Goal: Task Accomplishment & Management: Use online tool/utility

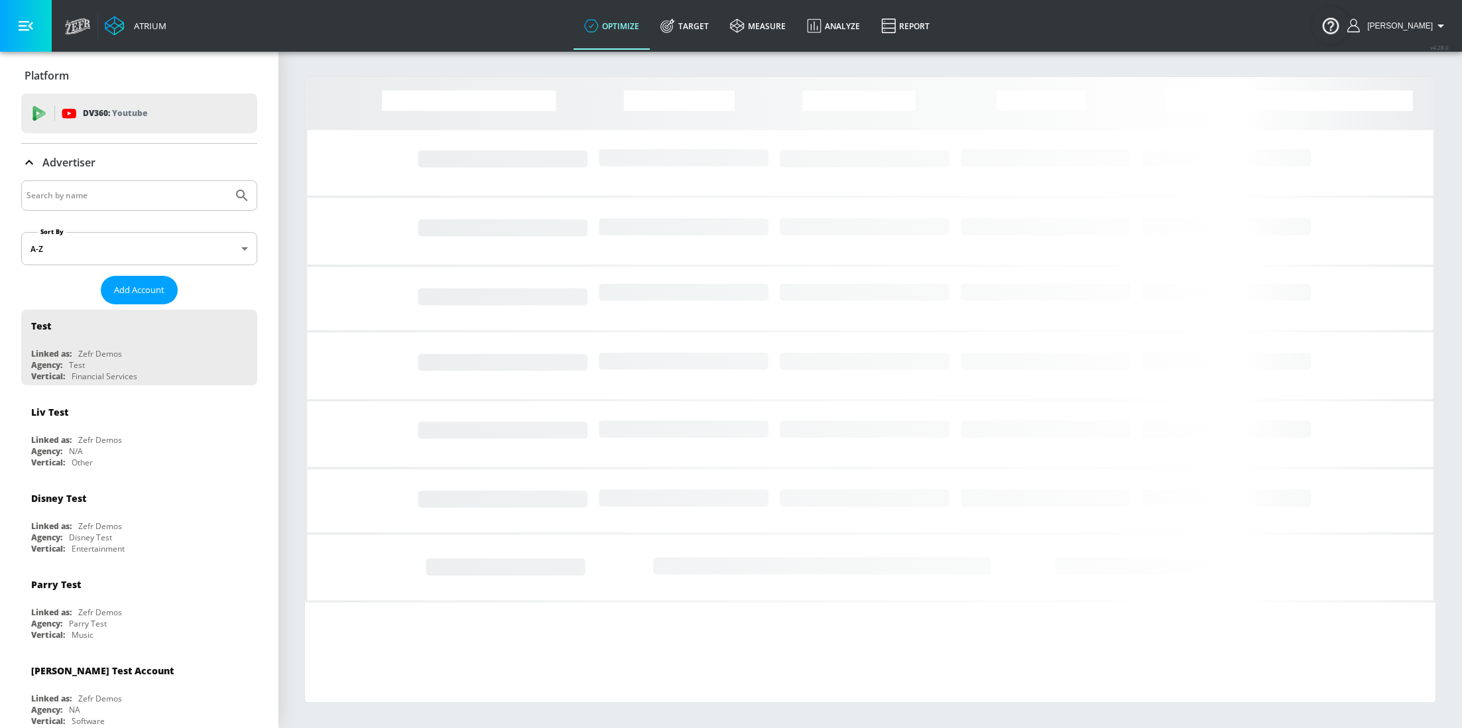
click at [129, 201] on input "Search by name" at bounding box center [127, 195] width 201 height 17
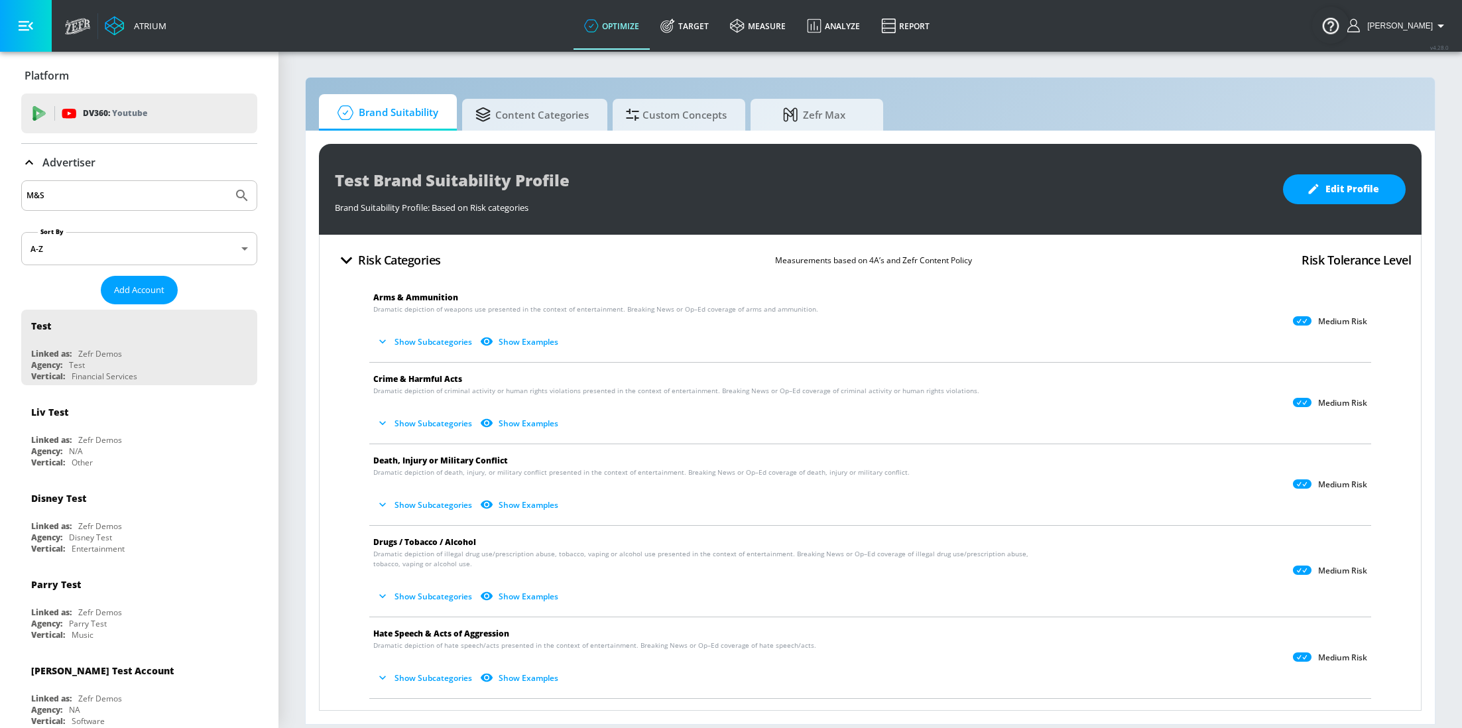
type input "M&S"
click at [227, 181] on button "Submit Search" at bounding box center [241, 195] width 29 height 29
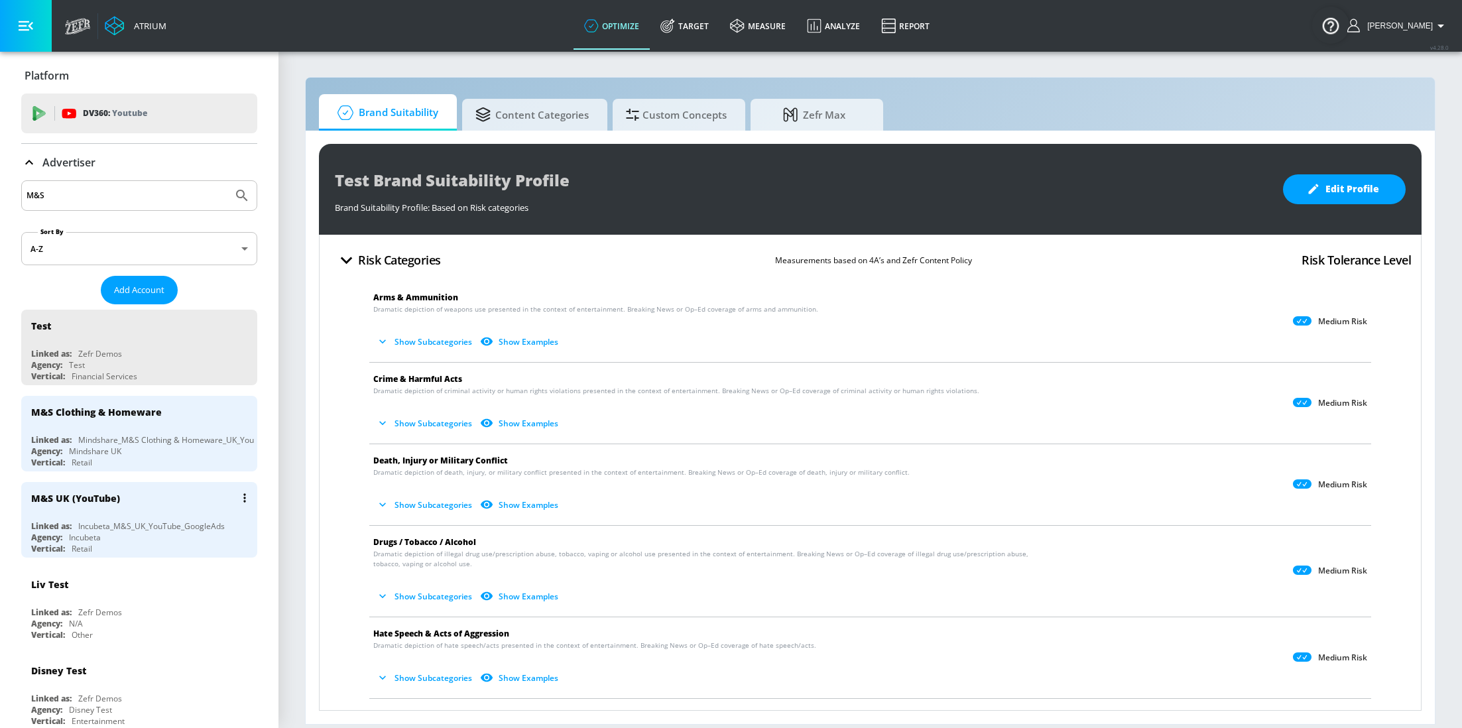
click at [148, 514] on div "M&S UK (YouTube) Linked as: Incubeta_M&S_UK_YouTube_GoogleAds Agency: Incubeta …" at bounding box center [139, 520] width 236 height 76
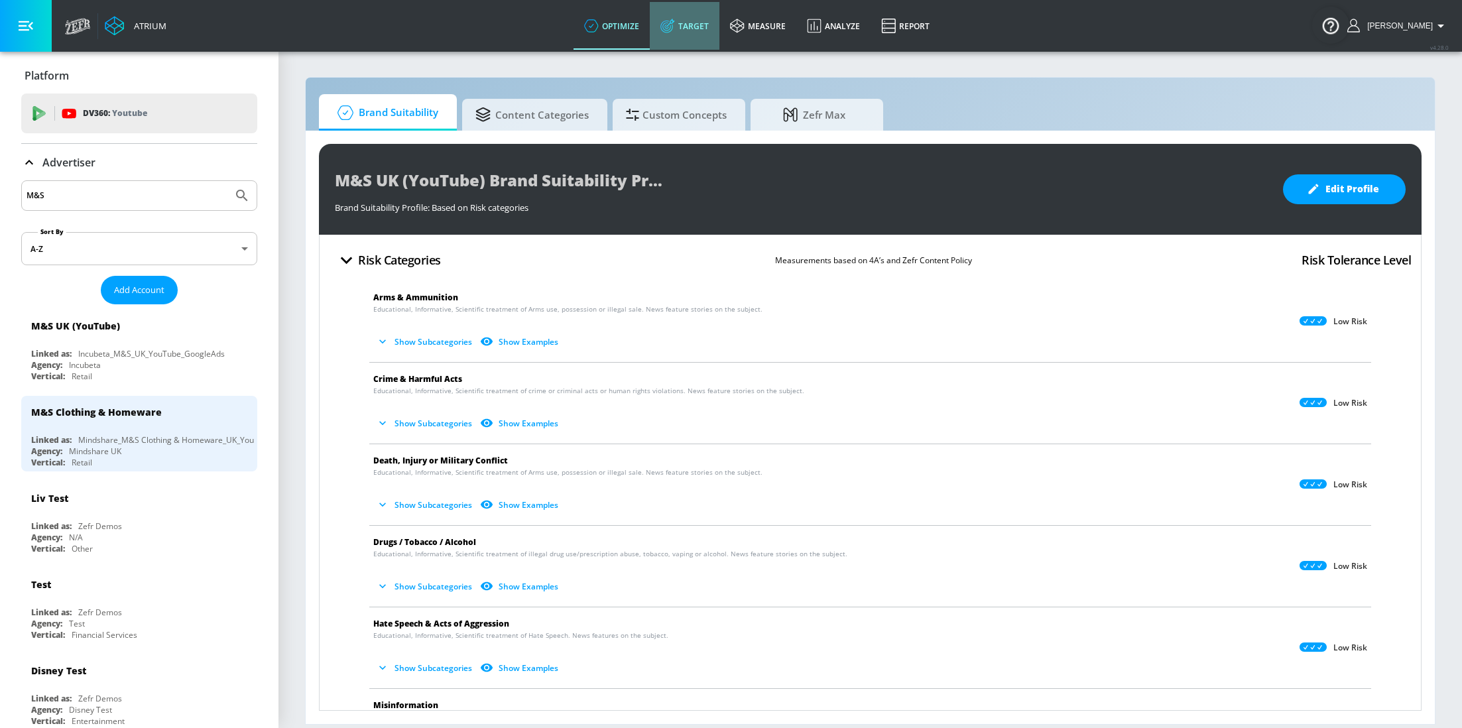
click at [702, 37] on link "Target" at bounding box center [685, 26] width 70 height 48
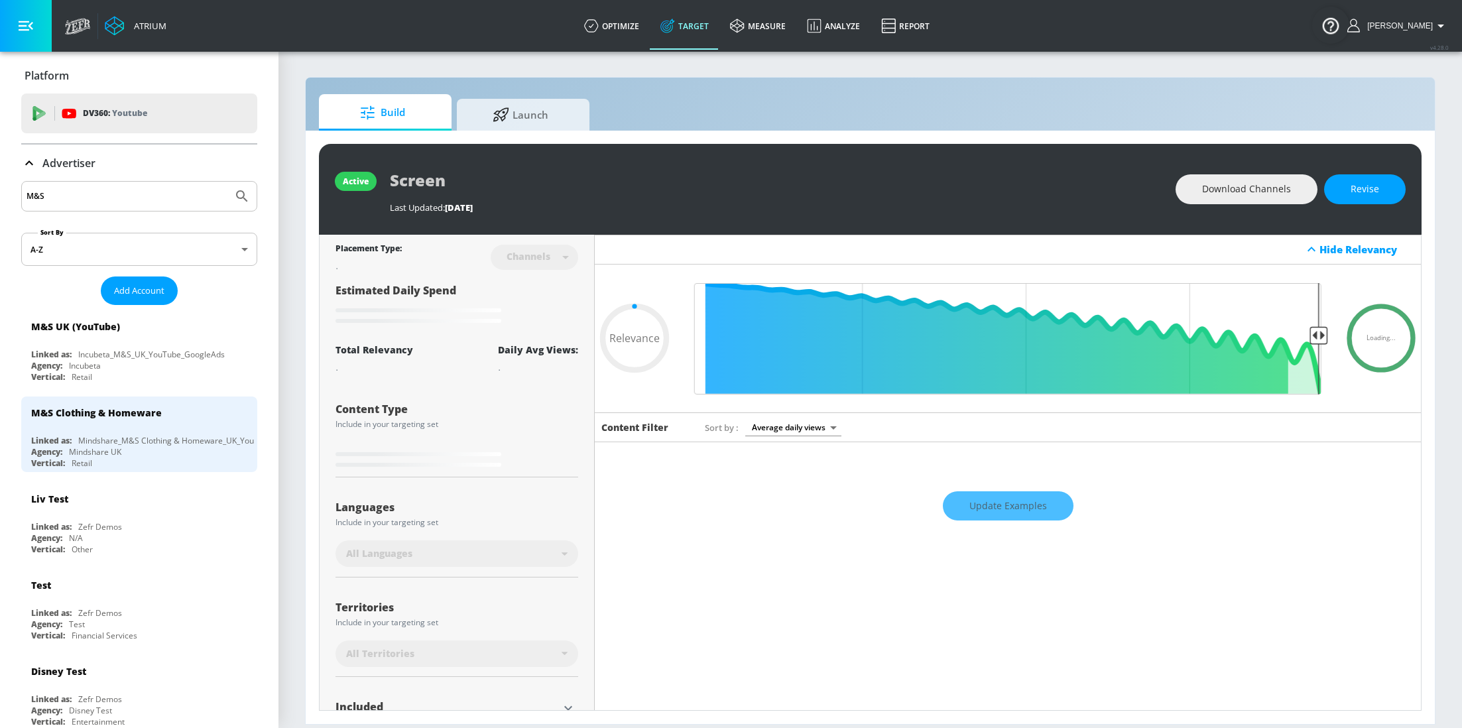
type input "0.05"
click at [551, 111] on span "Launch" at bounding box center [520, 113] width 101 height 32
